Goal: Task Accomplishment & Management: Manage account settings

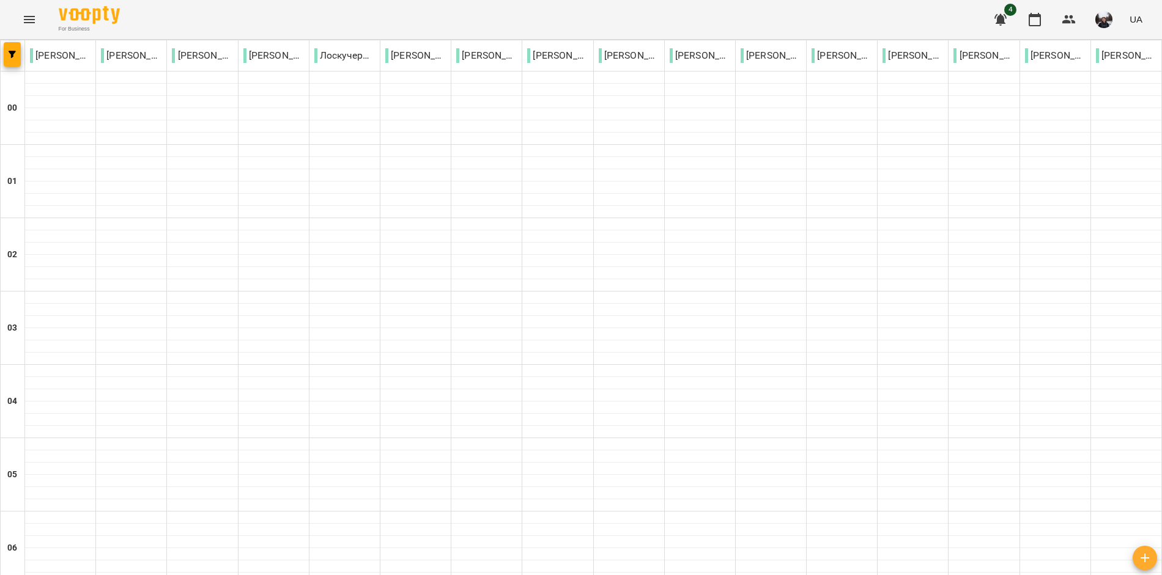
scroll to position [1243, 0]
type input "**********"
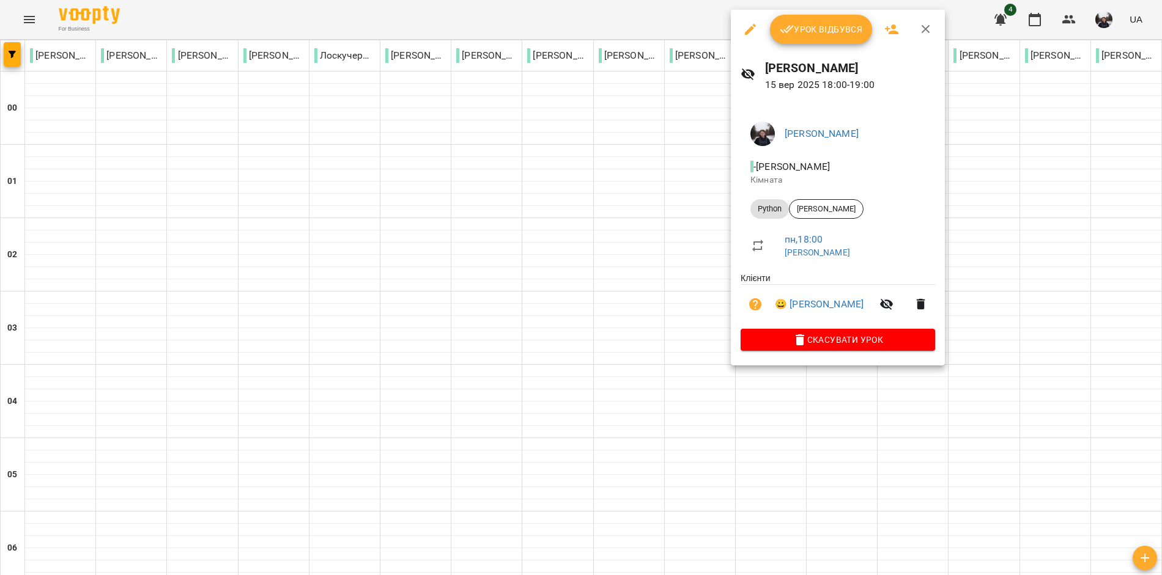
click at [824, 43] on button "Урок відбувся" at bounding box center [821, 29] width 103 height 29
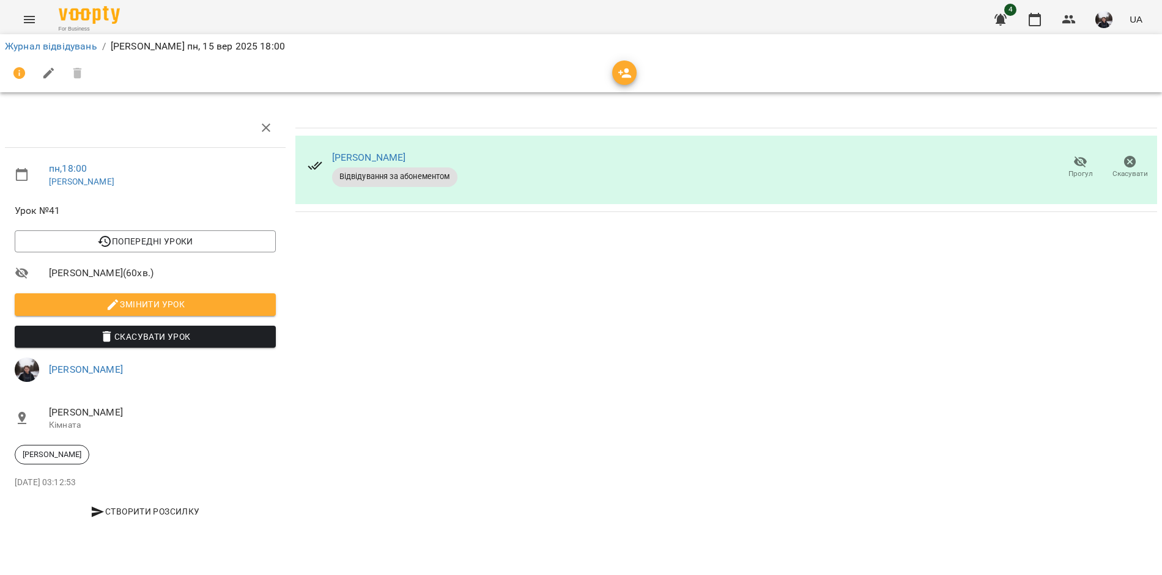
click at [625, 90] on div "Журнал відвідувань / [PERSON_NAME][DATE] 18:00" at bounding box center [581, 63] width 1167 height 63
click at [619, 76] on icon "button" at bounding box center [625, 73] width 15 height 15
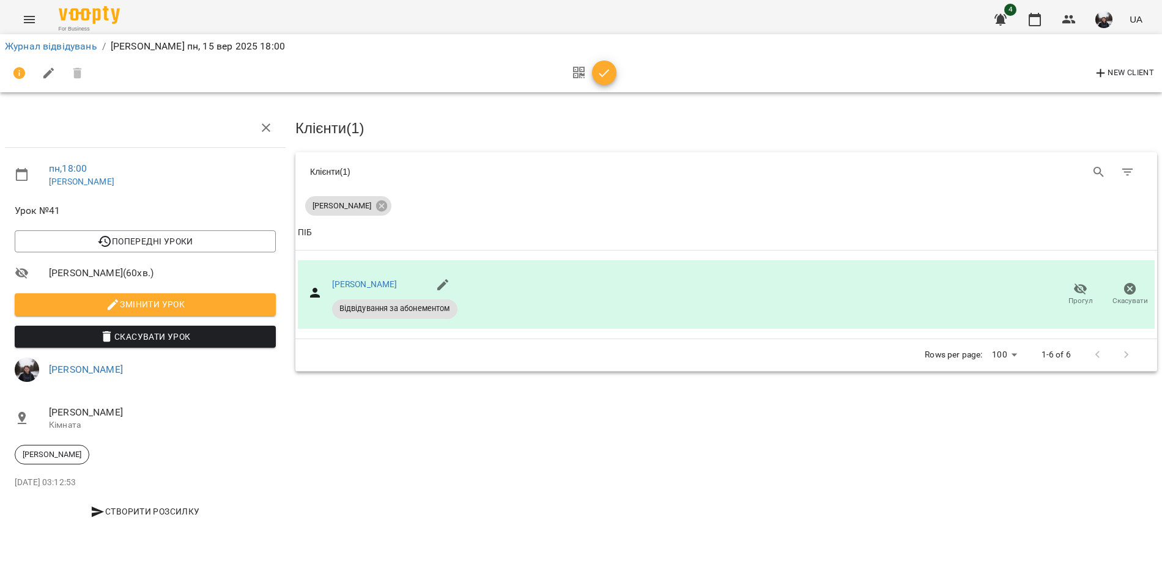
click at [599, 77] on icon "button" at bounding box center [604, 73] width 15 height 15
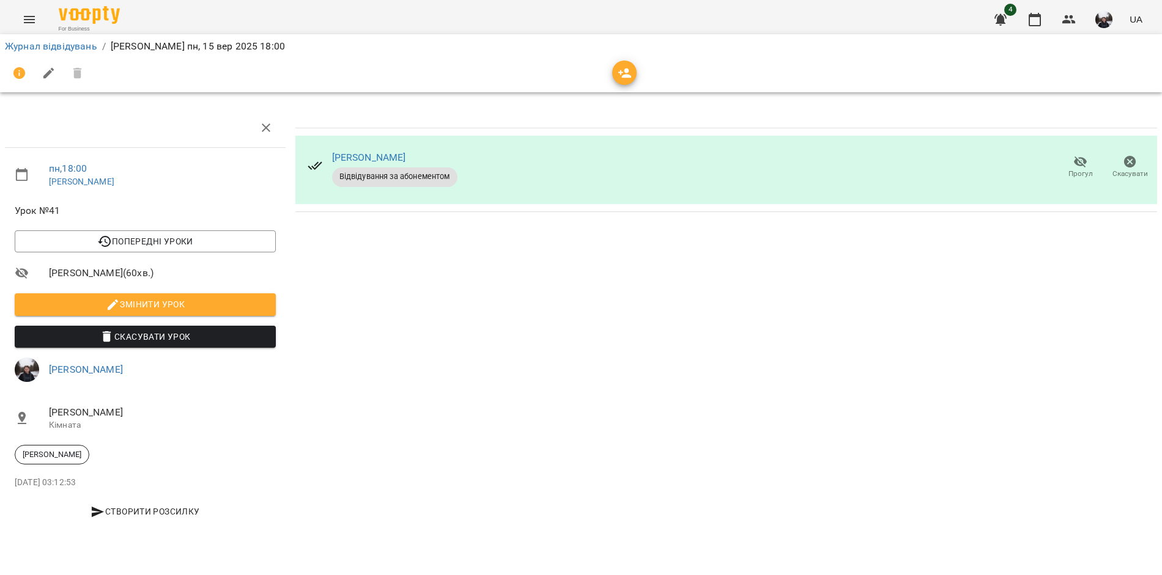
drag, startPoint x: 638, startPoint y: 63, endPoint x: 616, endPoint y: 72, distance: 23.8
click at [637, 64] on div at bounding box center [581, 73] width 1152 height 29
click at [613, 75] on span "button" at bounding box center [624, 73] width 24 height 15
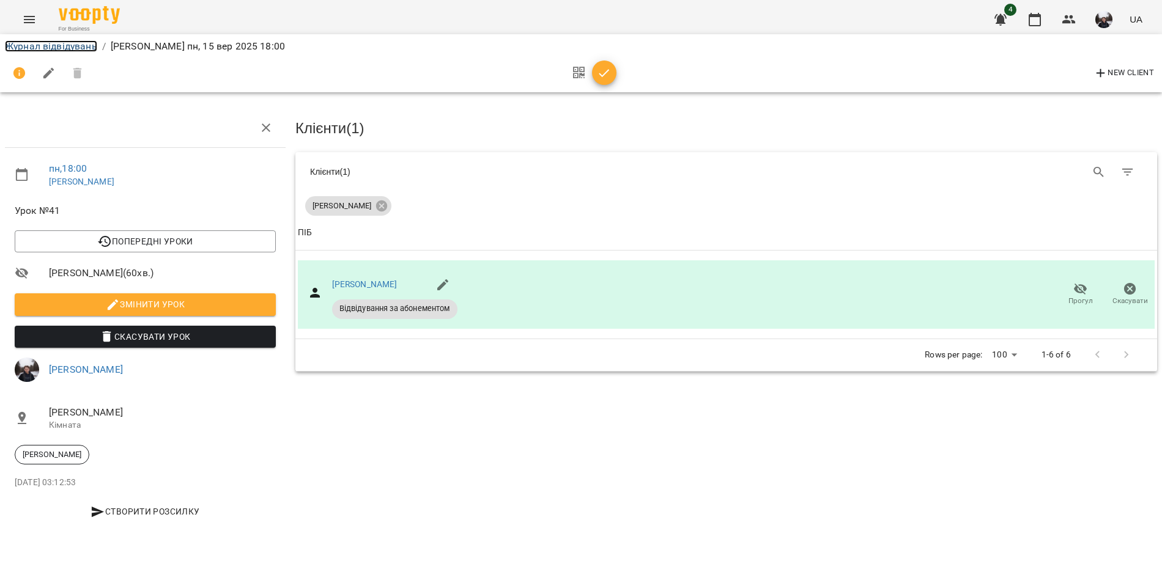
click at [65, 43] on link "Журнал відвідувань" at bounding box center [51, 46] width 92 height 12
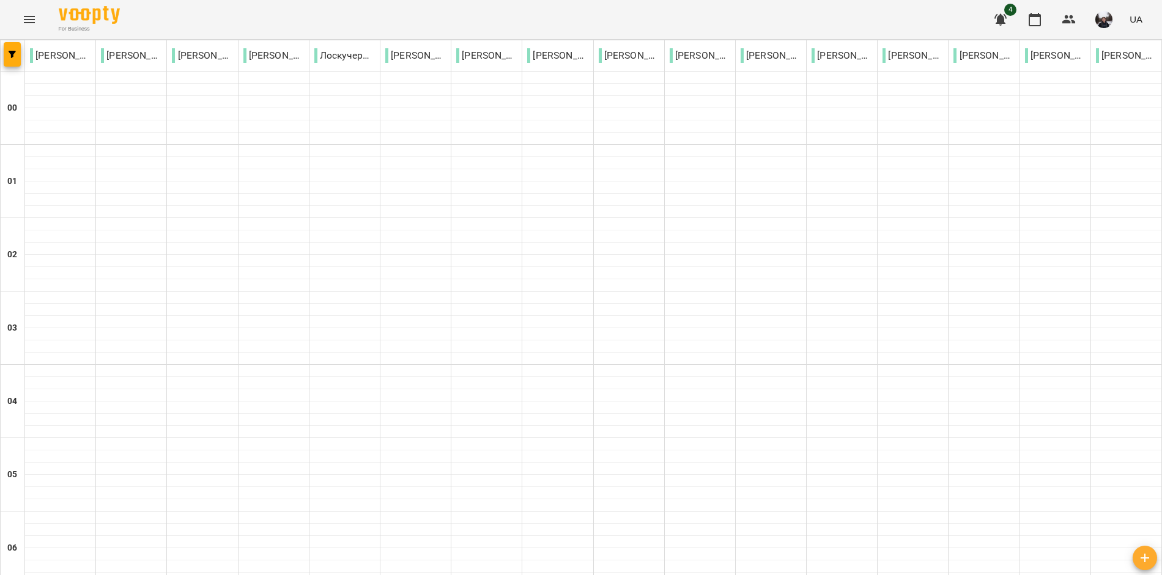
scroll to position [971, 0]
